Goal: Ask a question

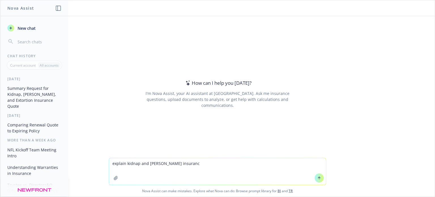
type textarea "explain kidnap and [PERSON_NAME] insurance"
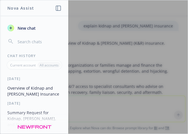
click at [130, 58] on div at bounding box center [94, 67] width 188 height 134
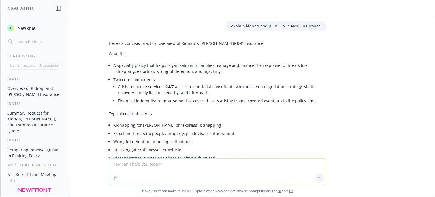
click at [266, 87] on li "Crisis response services: 24/7 access to specialist consultants who advise on n…" at bounding box center [222, 89] width 209 height 14
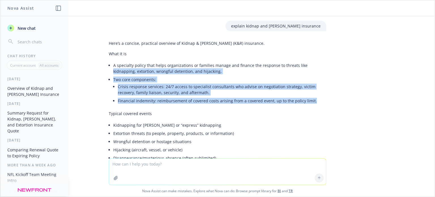
drag, startPoint x: 308, startPoint y: 101, endPoint x: 297, endPoint y: 68, distance: 35.1
click at [299, 68] on ul "A specialty policy that helps organizations or families manage and finance the …" at bounding box center [219, 83] width 213 height 45
copy ul "kidnapping, extortion, wrongful detention, and hijacking. Two core components: …"
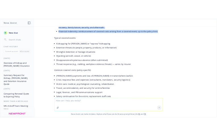
scroll to position [113, 0]
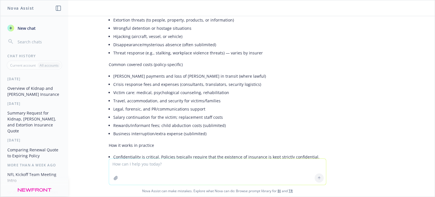
click at [25, 82] on div "[DATE] Overview of Kidnap and [PERSON_NAME] Insurance [DATE] Summary Request fo…" at bounding box center [35, 137] width 68 height 120
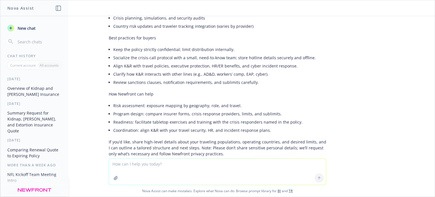
scroll to position [629, 0]
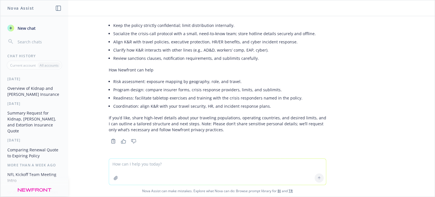
click at [114, 178] on icon "button" at bounding box center [116, 178] width 4 height 4
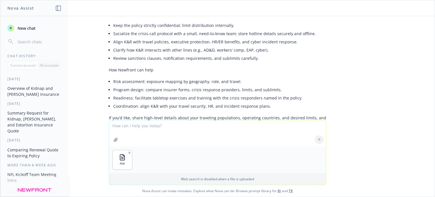
click at [124, 127] on textarea at bounding box center [217, 133] width 217 height 26
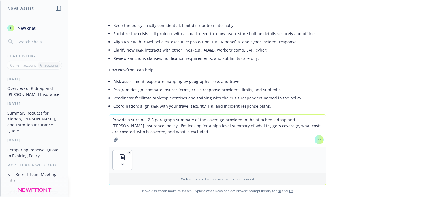
click at [172, 119] on textarea "Provide a succinct 2-3 paragraph summary of the coverage provided in the attach…" at bounding box center [217, 131] width 217 height 32
click at [172, 120] on textarea "Provide a succinct 2-3 paragraph narrative summary of the coverage provided in …" at bounding box center [217, 131] width 217 height 32
type textarea "Provide a succinct 2-3 paragraph client ready narrative summary of the coverage…"
click at [318, 140] on icon at bounding box center [320, 140] width 4 height 4
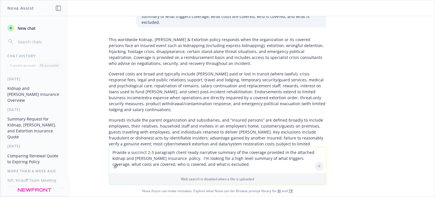
scroll to position [836, 0]
